Goal: Find specific page/section: Find specific page/section

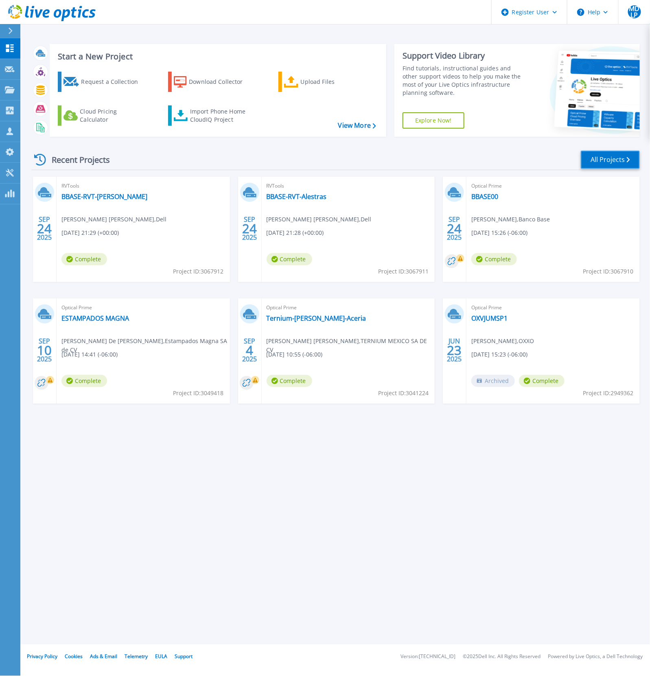
click at [618, 161] on link "All Projects" at bounding box center [609, 160] width 59 height 18
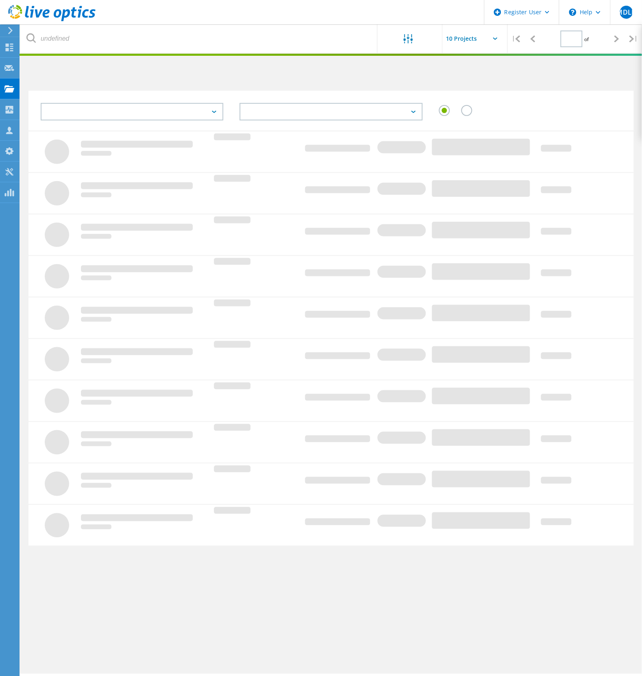
type input "1"
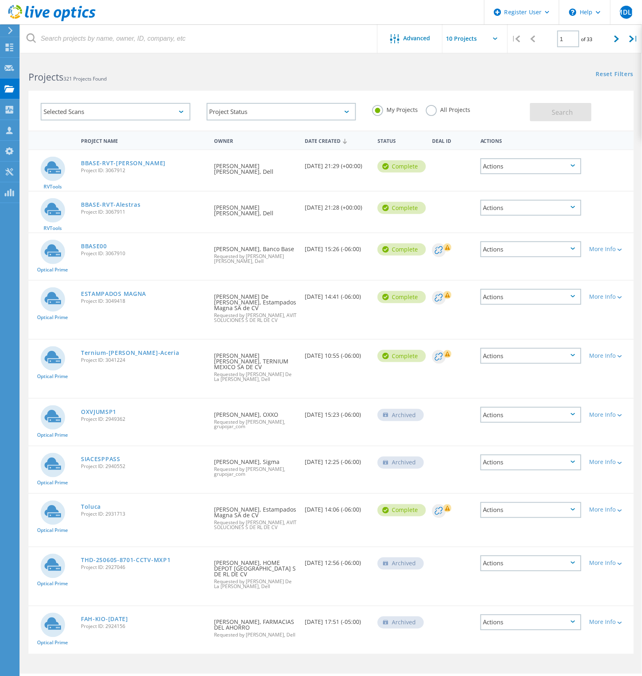
click at [431, 108] on label "All Projects" at bounding box center [448, 109] width 44 height 8
click at [0, 0] on input "All Projects" at bounding box center [0, 0] width 0 height 0
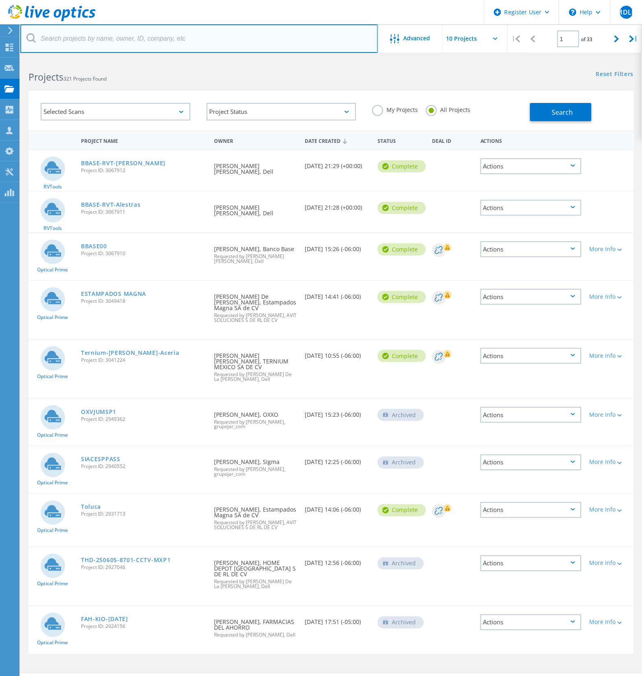
click at [198, 35] on input "text" at bounding box center [199, 38] width 358 height 28
paste input "2719075"
type input "2719075"
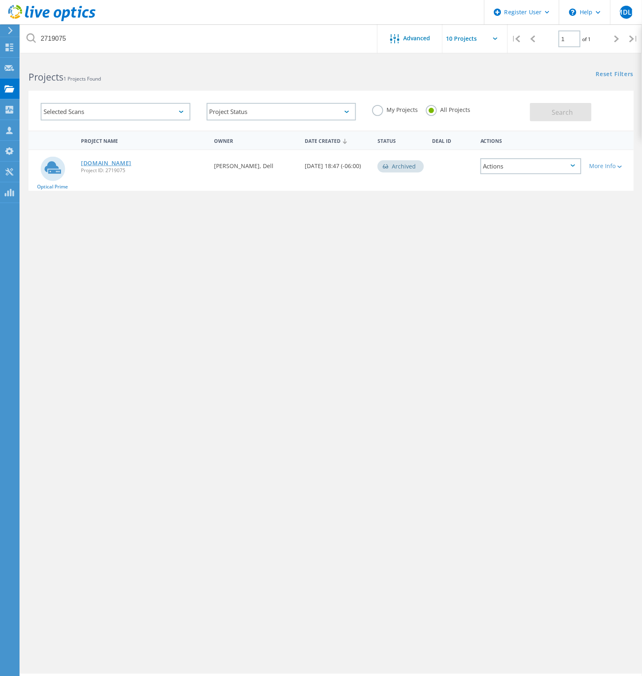
click at [110, 165] on link "[DOMAIN_NAME]" at bounding box center [106, 163] width 50 height 6
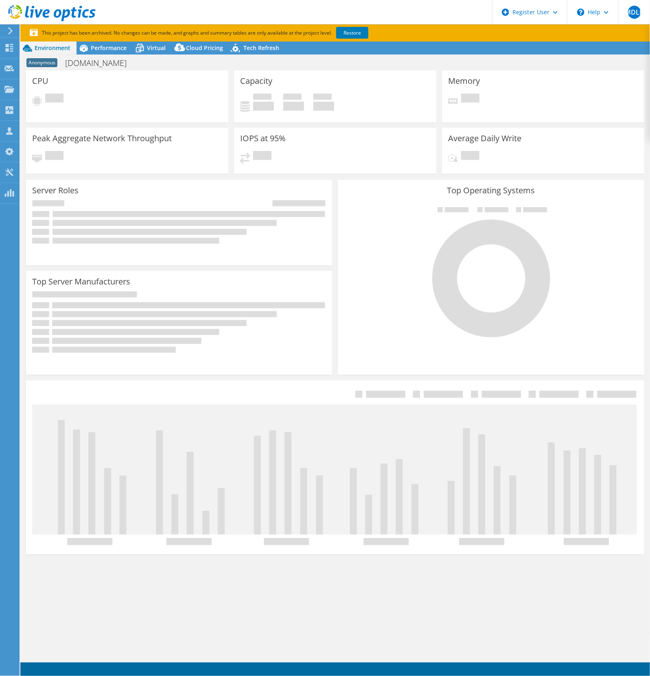
select select "USD"
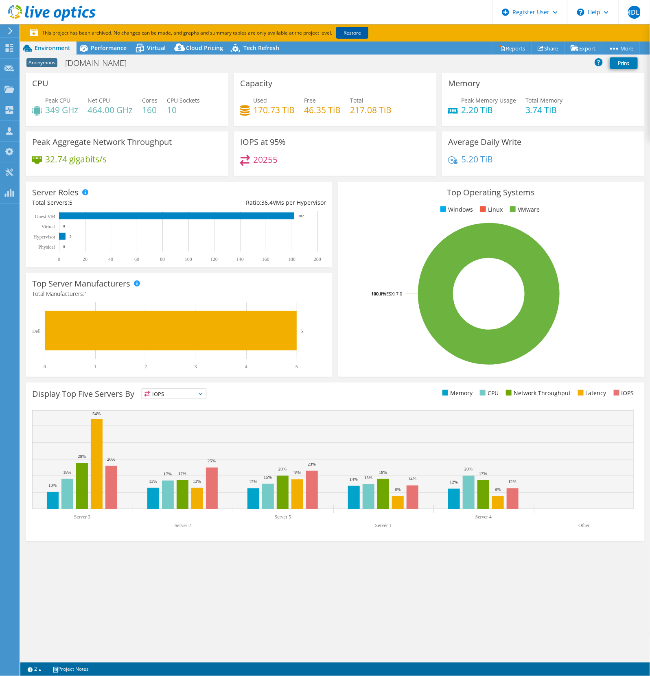
click at [360, 33] on link "Restore" at bounding box center [352, 33] width 32 height 12
